Goal: Information Seeking & Learning: Learn about a topic

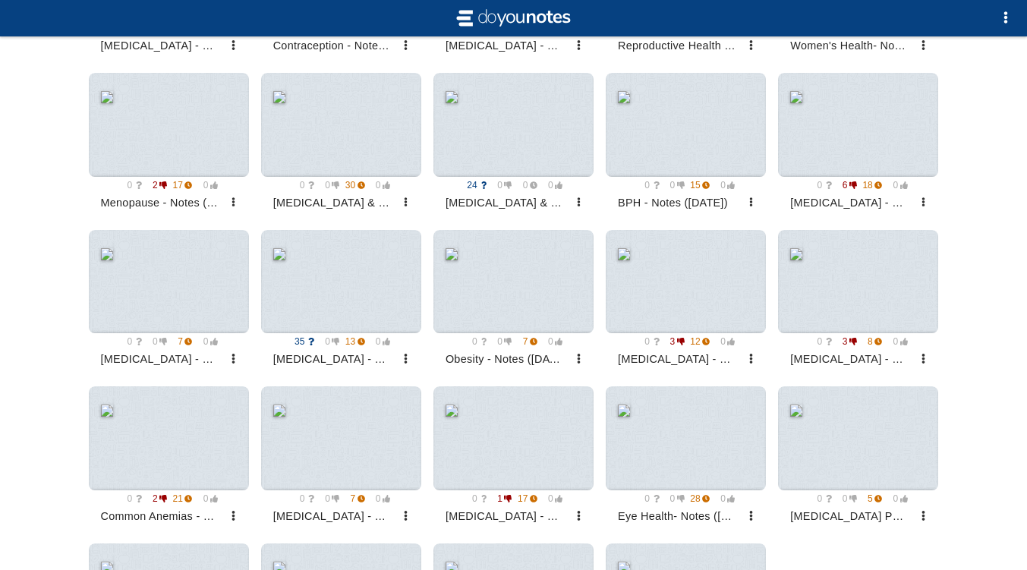
scroll to position [1216, 0]
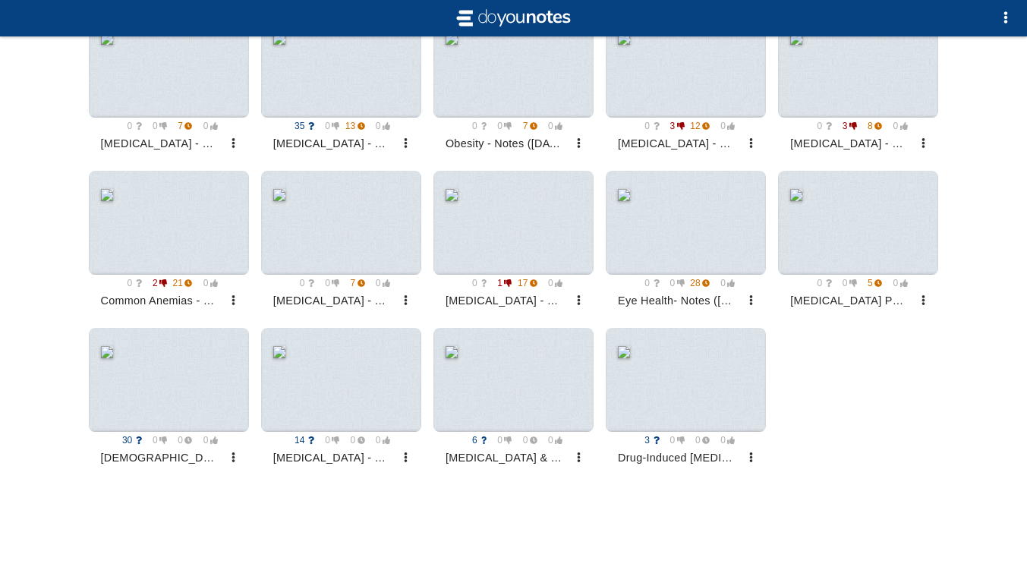
click at [335, 86] on div at bounding box center [341, 66] width 160 height 104
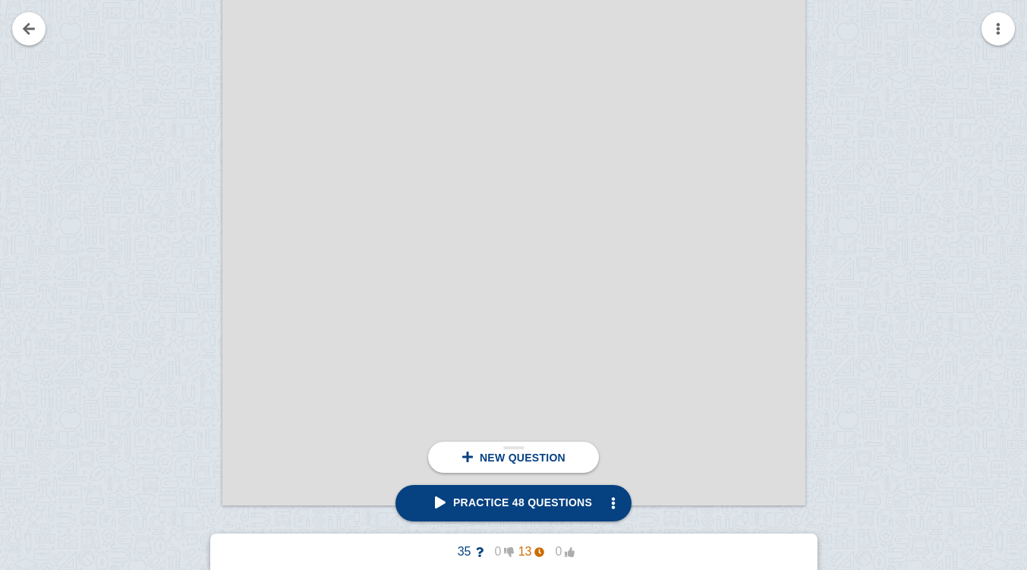
scroll to position [2246, 0]
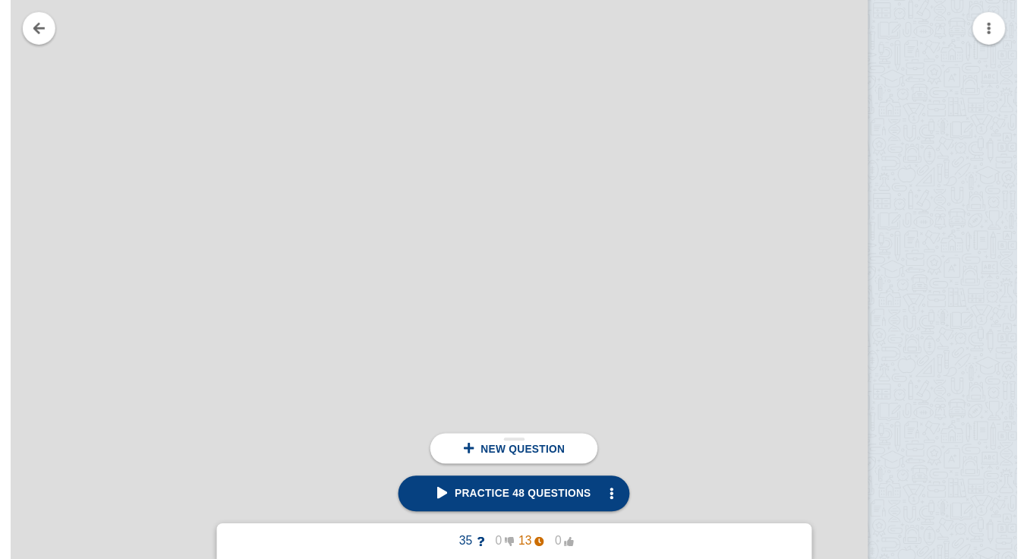
scroll to position [3960, 278]
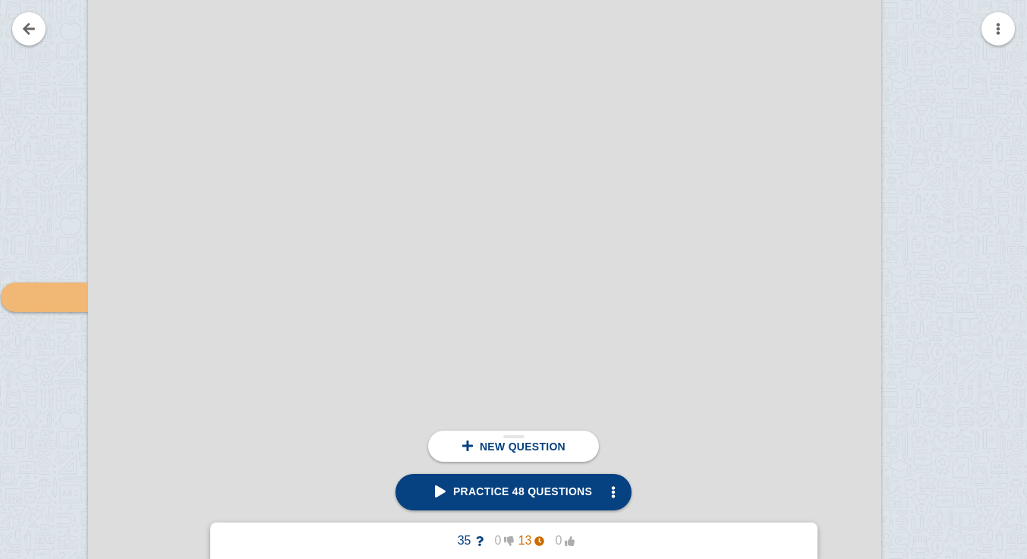
scroll to position [4185, 58]
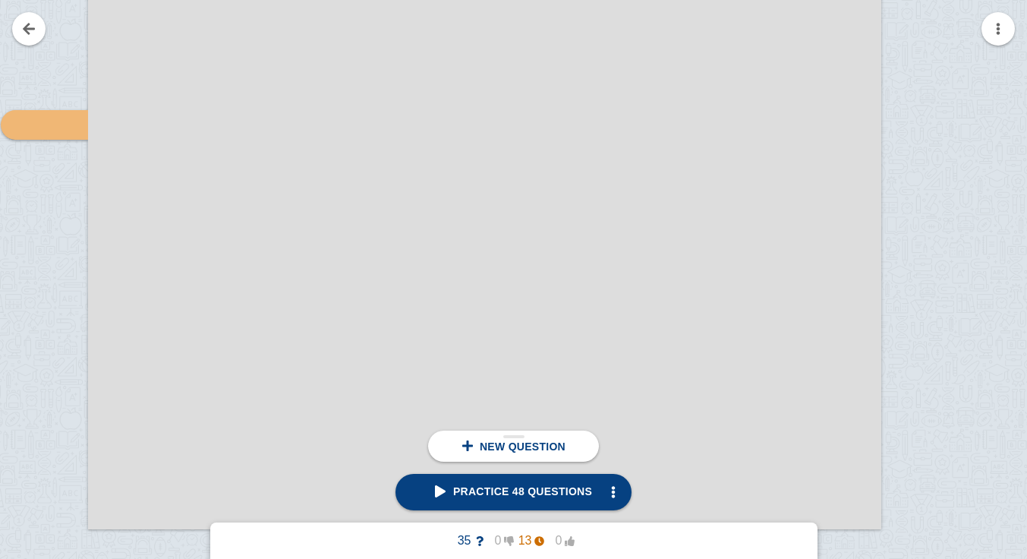
click at [538, 497] on span "Practice 48 questions" at bounding box center [513, 491] width 157 height 12
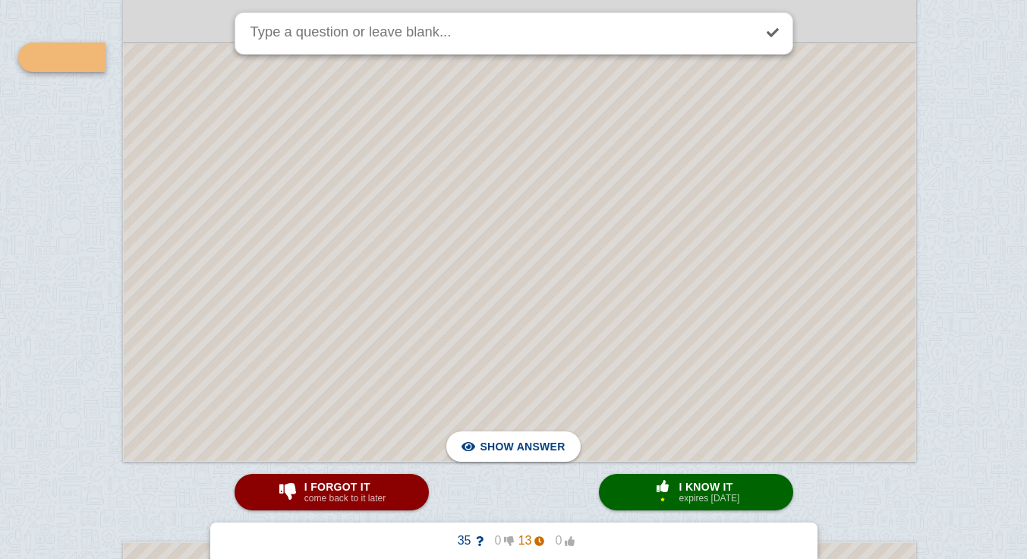
scroll to position [4192, 23]
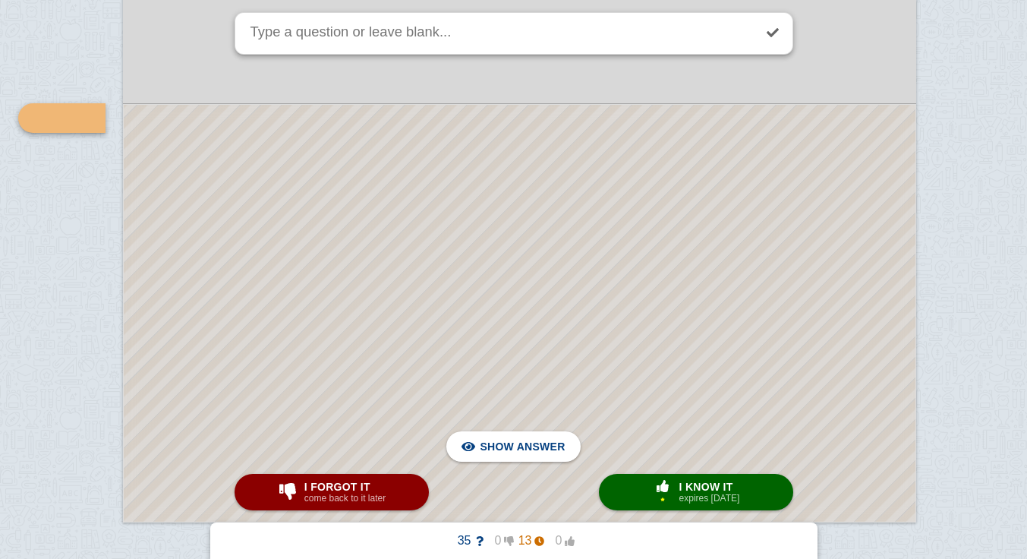
click at [470, 270] on div at bounding box center [520, 313] width 792 height 417
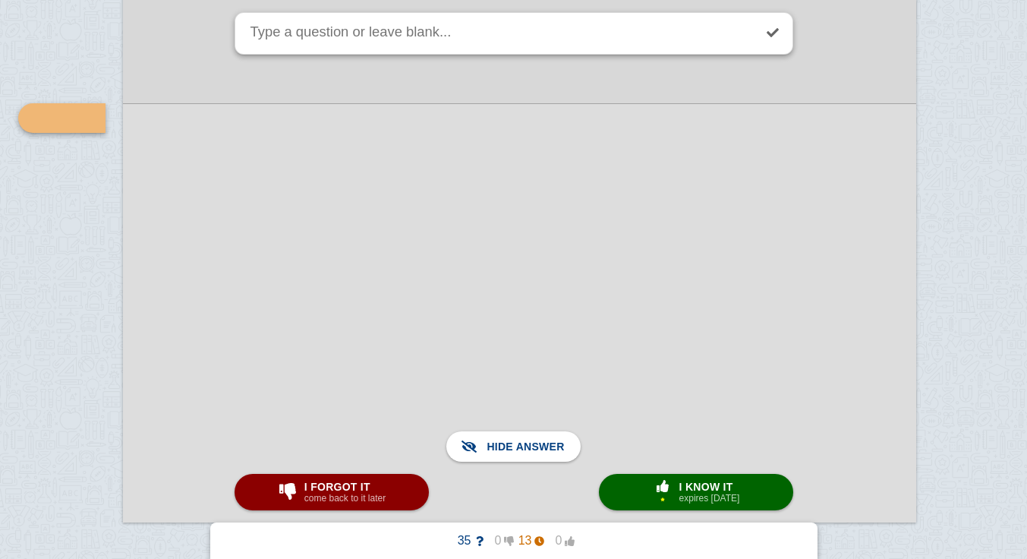
click at [692, 484] on span "I know it" at bounding box center [710, 487] width 61 height 12
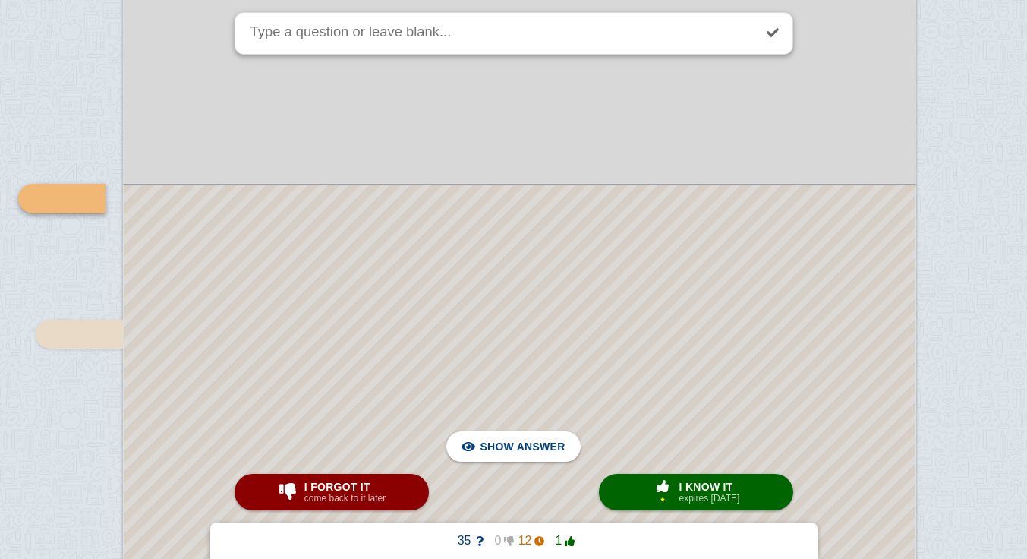
scroll to position [4866, 23]
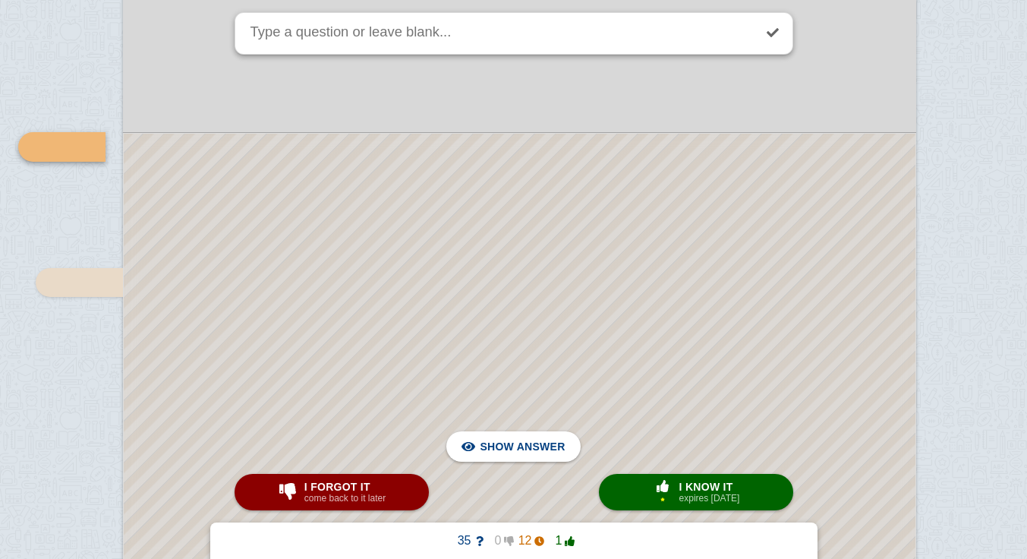
click at [654, 317] on div at bounding box center [520, 551] width 792 height 835
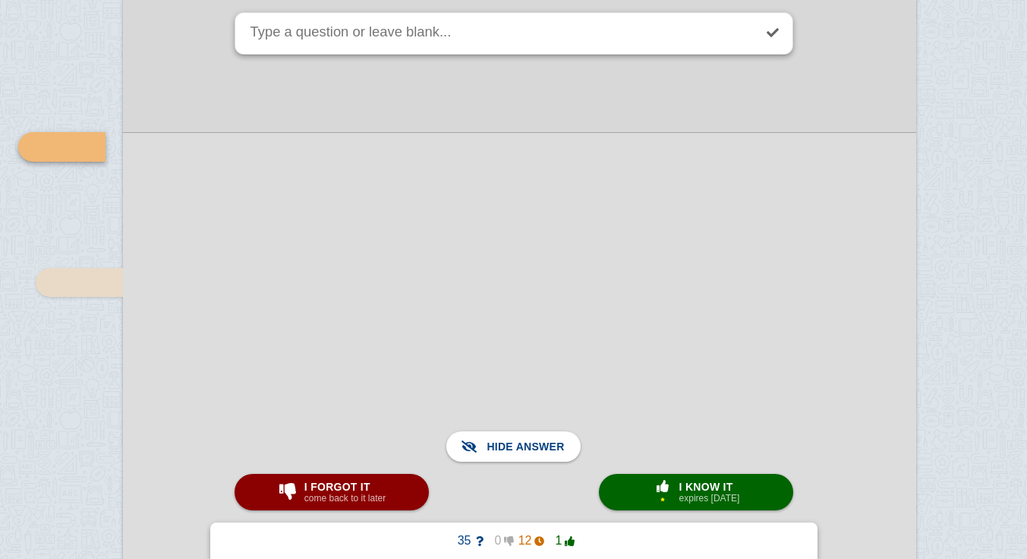
click at [727, 494] on small "expires [DATE]" at bounding box center [710, 498] width 61 height 11
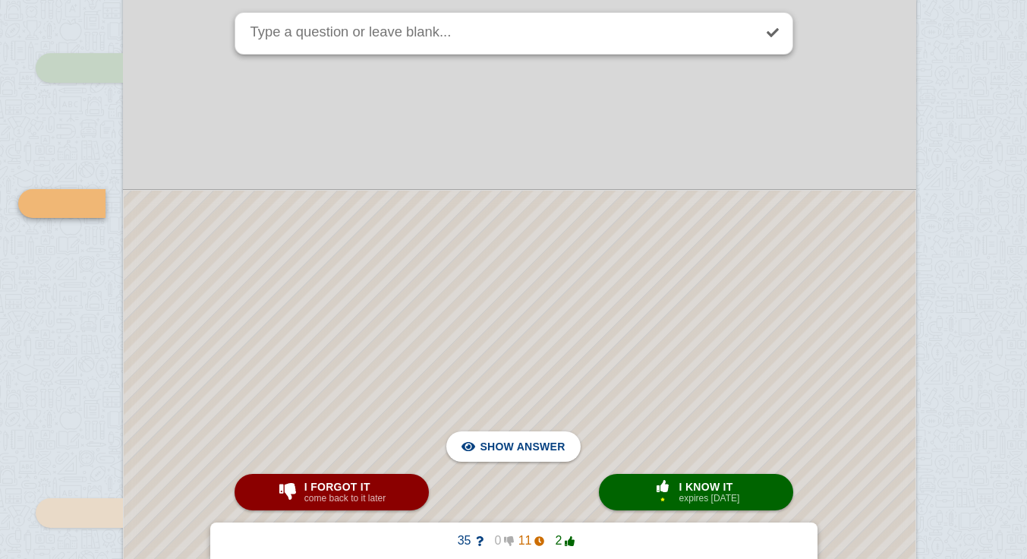
click at [704, 490] on span "I know it" at bounding box center [710, 487] width 61 height 12
type textarea "what is the range and tell the rule of 15"
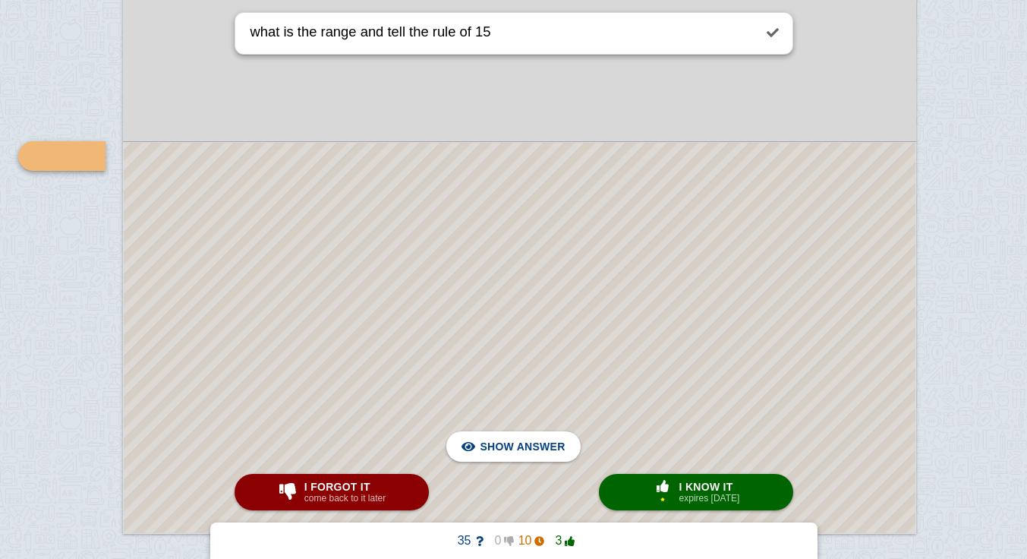
scroll to position [5302, 23]
click at [552, 306] on div at bounding box center [520, 338] width 792 height 390
